Goal: Navigation & Orientation: Find specific page/section

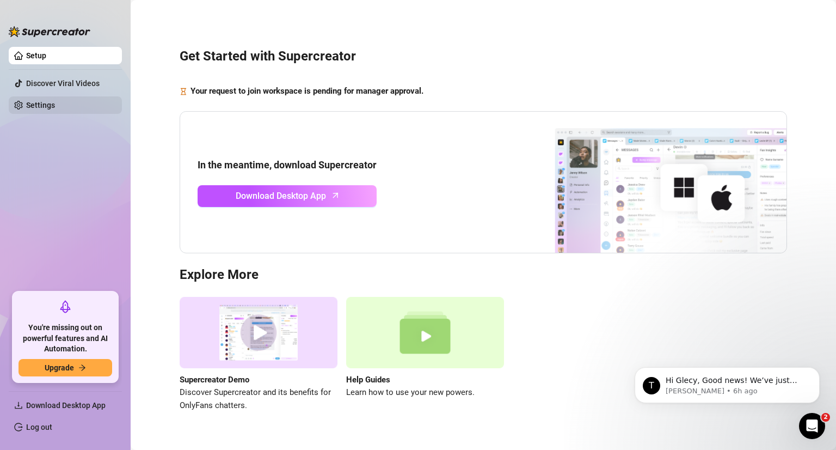
click at [26, 105] on link "Settings" at bounding box center [40, 105] width 29 height 9
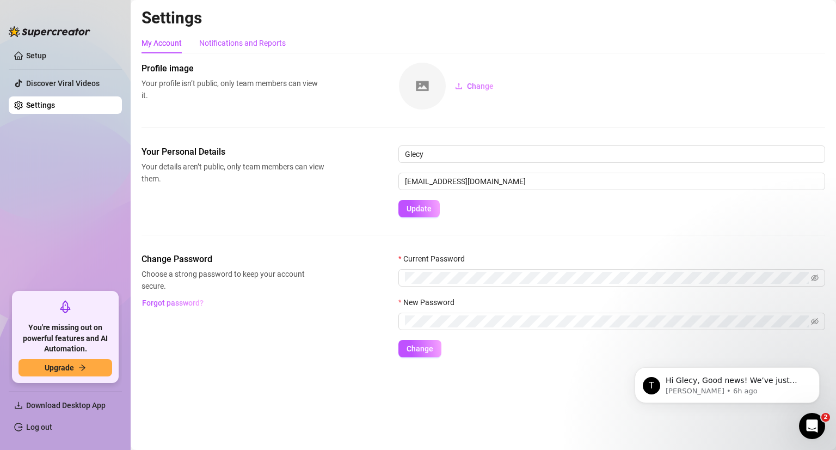
click at [259, 42] on div "Notifications and Reports" at bounding box center [242, 43] width 87 height 12
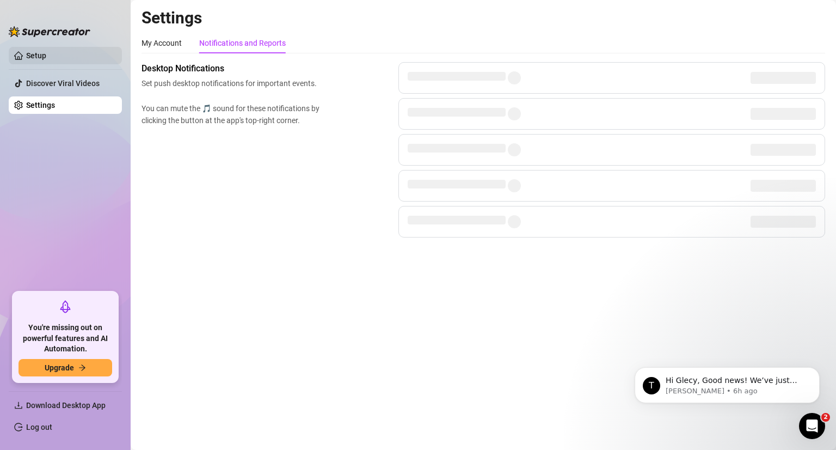
click at [46, 52] on link "Setup" at bounding box center [36, 55] width 20 height 9
